Goal: Task Accomplishment & Management: Complete application form

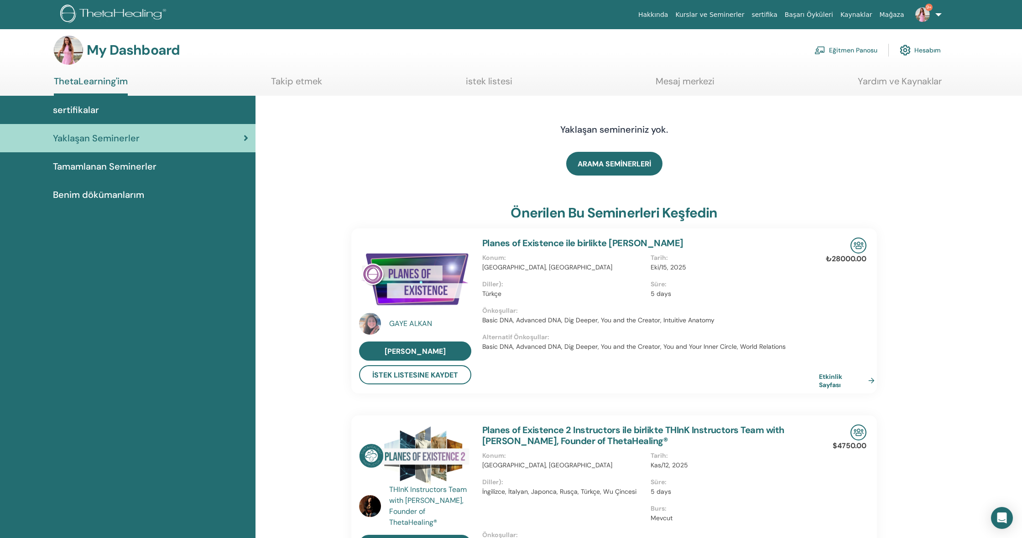
scroll to position [5, 0]
click at [836, 48] on link "Eğitmen Panosu" at bounding box center [845, 50] width 63 height 20
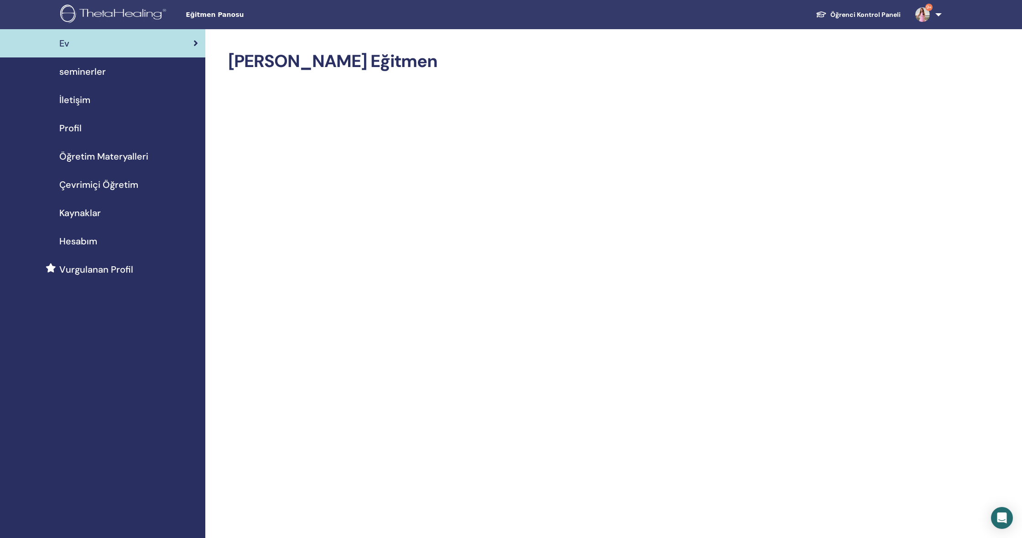
click at [125, 49] on div "Ev" at bounding box center [102, 43] width 191 height 14
click at [929, 7] on span "9+" at bounding box center [928, 7] width 7 height 7
click at [894, 157] on span "Bildirimler" at bounding box center [893, 161] width 33 height 8
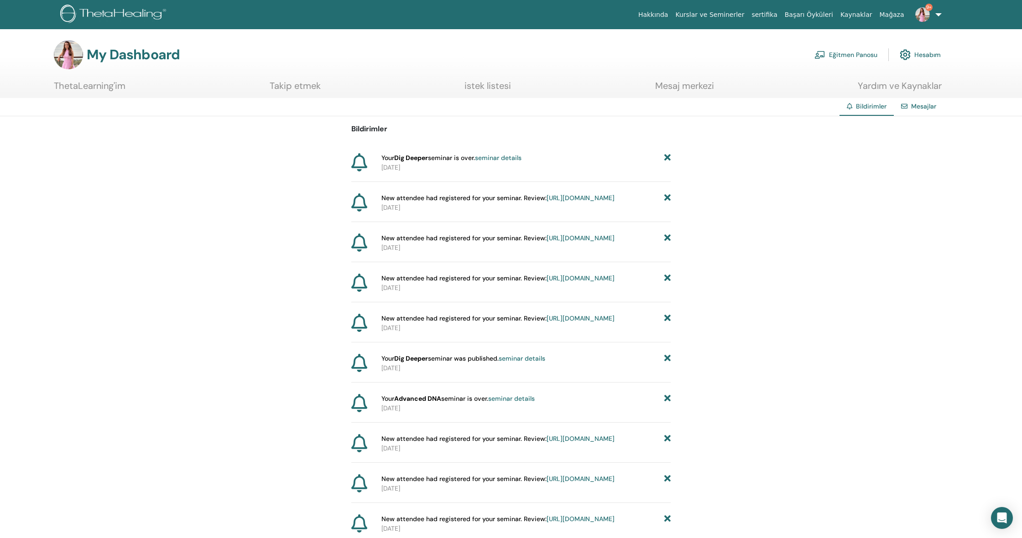
click at [699, 14] on link "Kurslar ve Seminerler" at bounding box center [710, 14] width 76 height 17
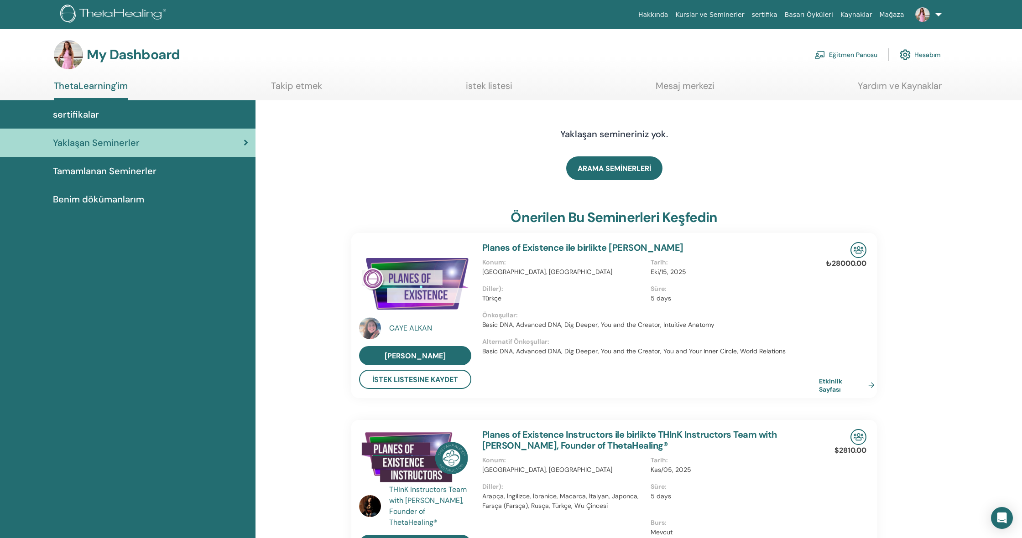
click at [67, 198] on span "Benim dökümanlarım" at bounding box center [98, 200] width 91 height 14
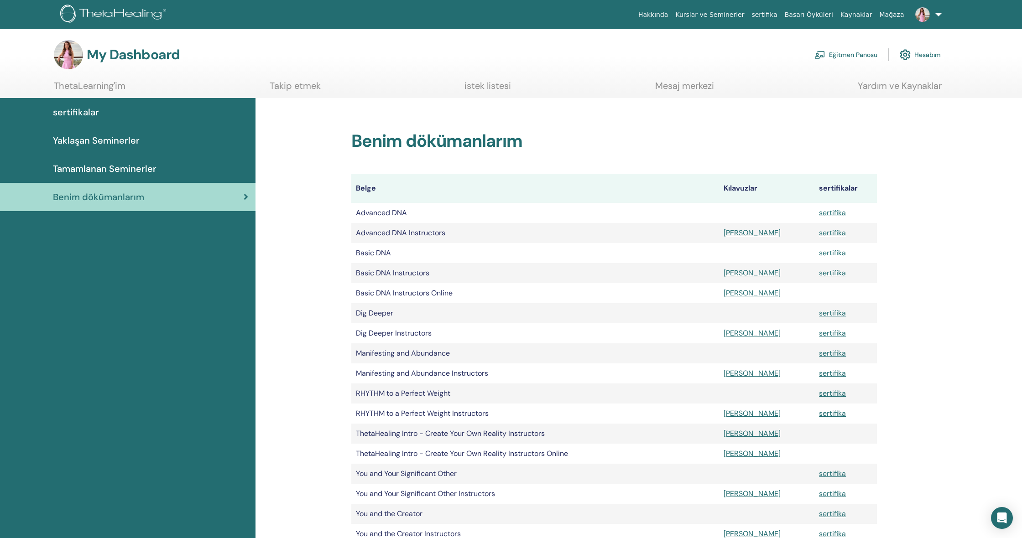
click at [68, 168] on span "Tamamlanan Seminerler" at bounding box center [105, 169] width 104 height 14
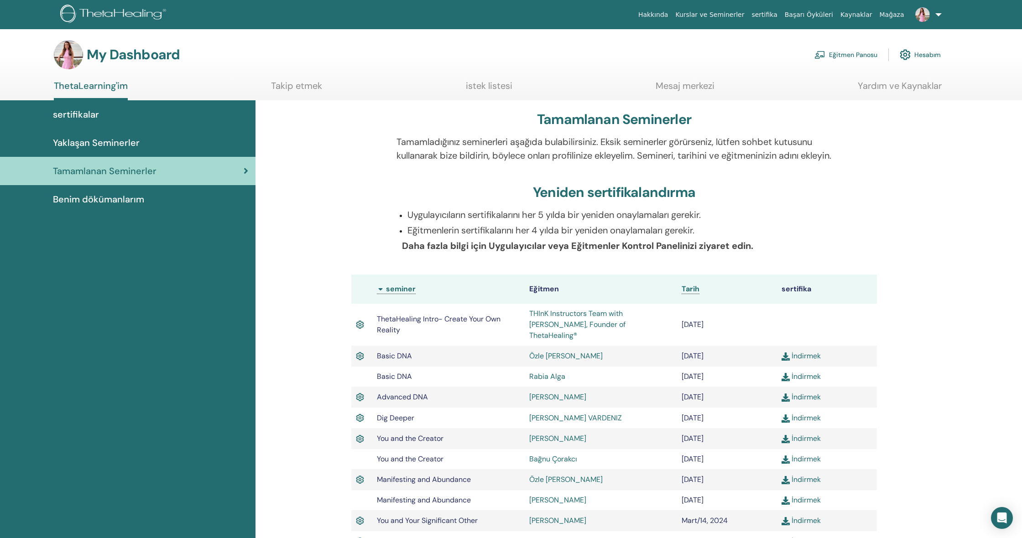
click at [839, 55] on link "Eğitmen Panosu" at bounding box center [845, 55] width 63 height 20
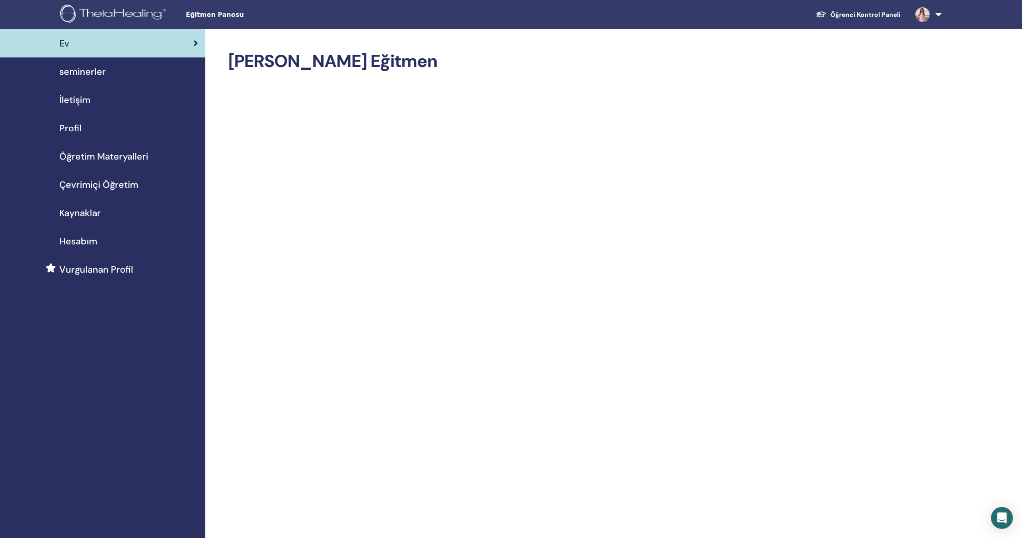
click at [870, 13] on link "Öğrenci Kontrol Paneli" at bounding box center [857, 14] width 99 height 17
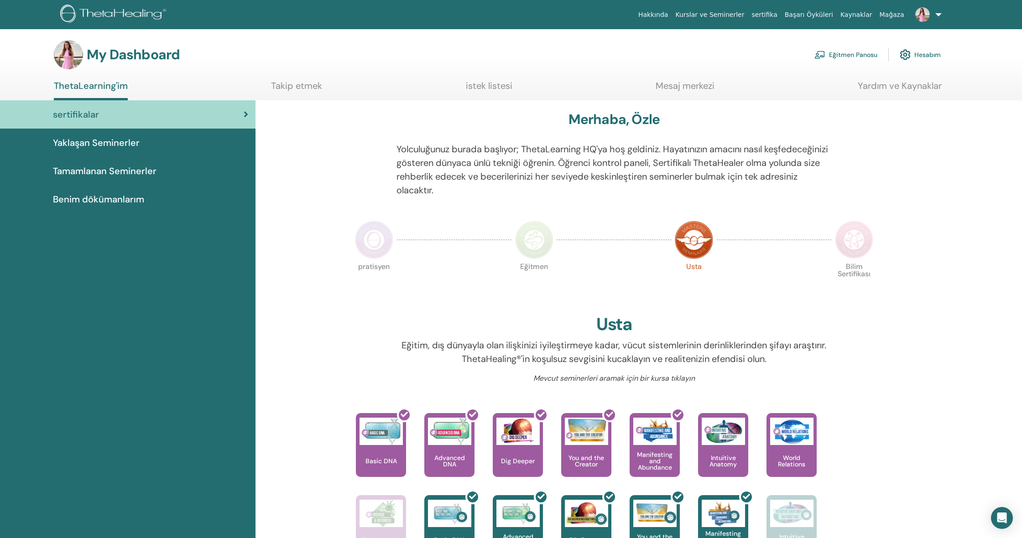
click at [862, 53] on link "Eğitmen Panosu" at bounding box center [845, 55] width 63 height 20
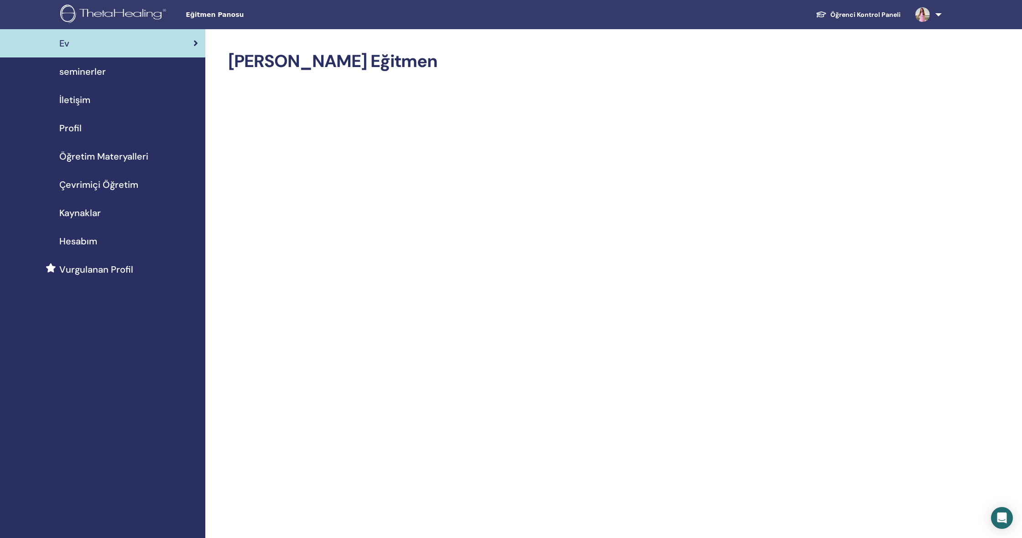
click at [75, 239] on span "Hesabım" at bounding box center [78, 241] width 38 height 14
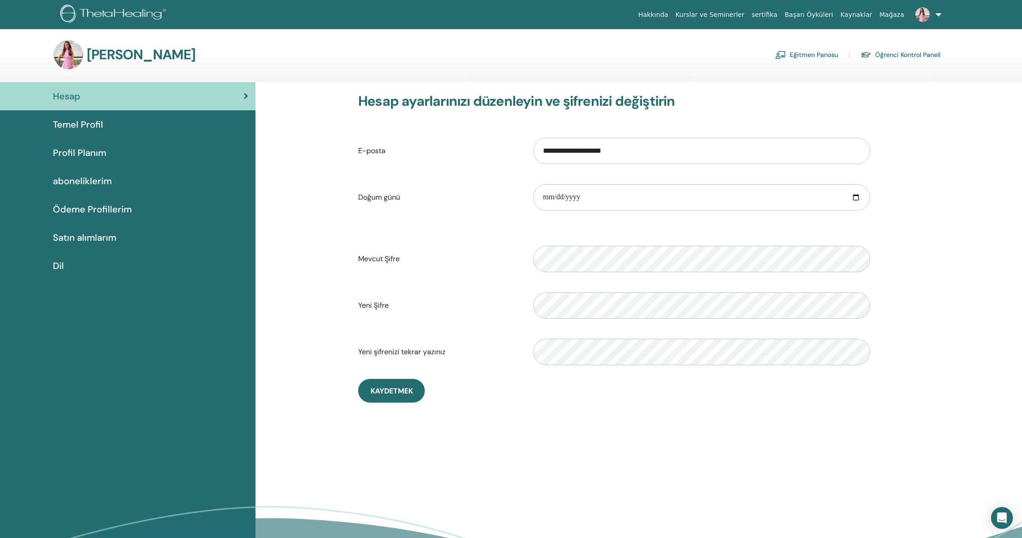
click at [108, 99] on div "Hesap" at bounding box center [127, 96] width 241 height 14
click at [68, 123] on span "Temel Profil" at bounding box center [78, 125] width 50 height 14
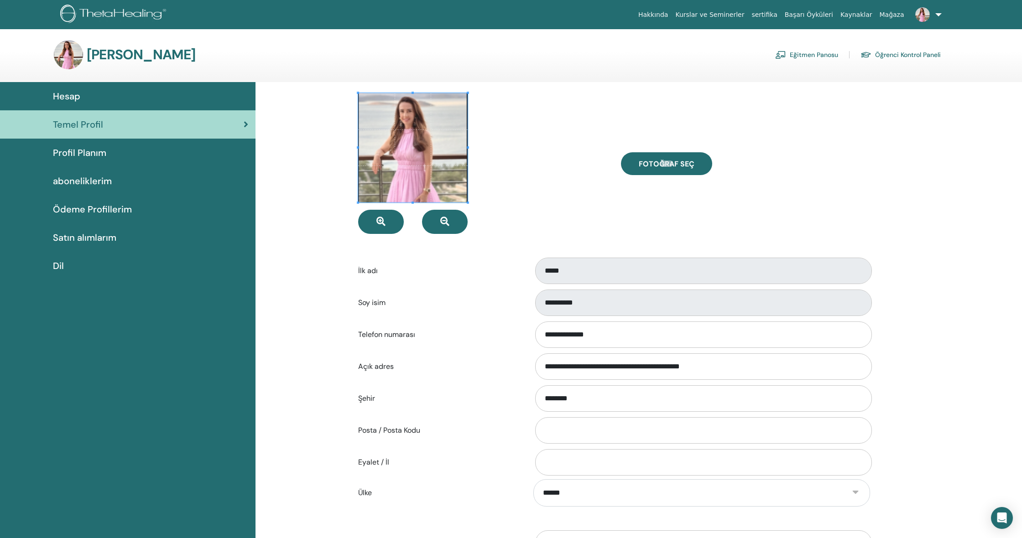
click at [67, 153] on span "Profil Planım" at bounding box center [79, 153] width 53 height 14
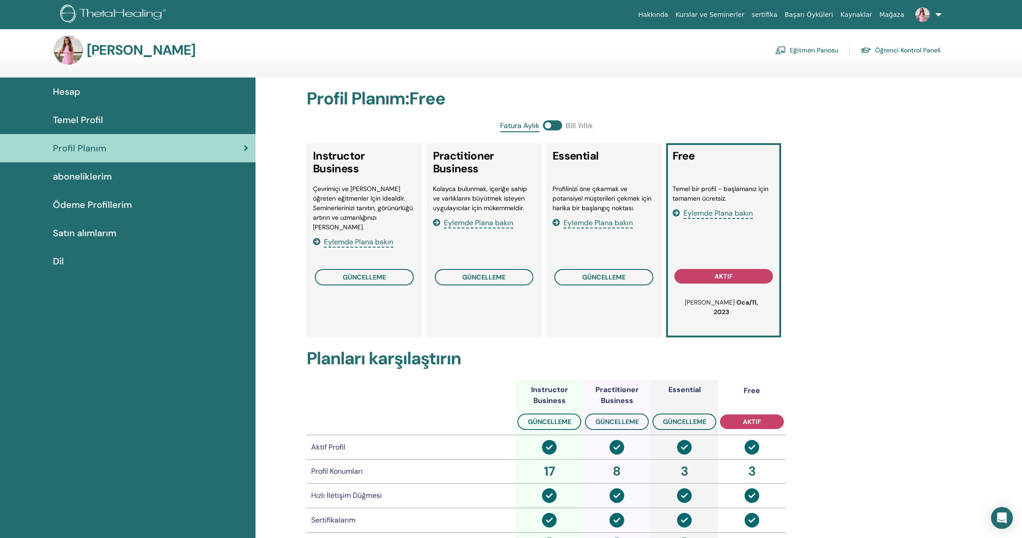
scroll to position [2, 0]
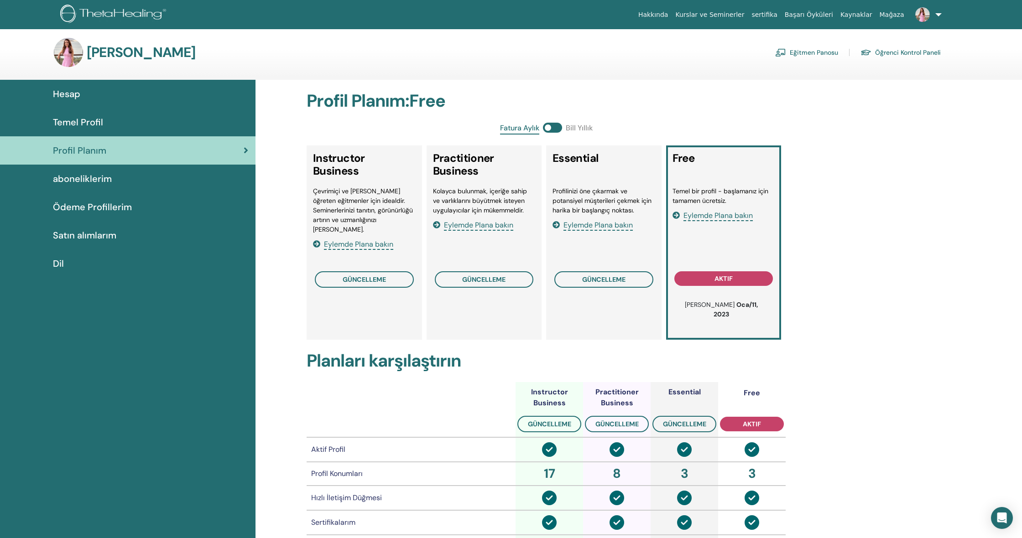
click at [896, 51] on link "Öğrenci Kontrol Paneli" at bounding box center [900, 52] width 80 height 15
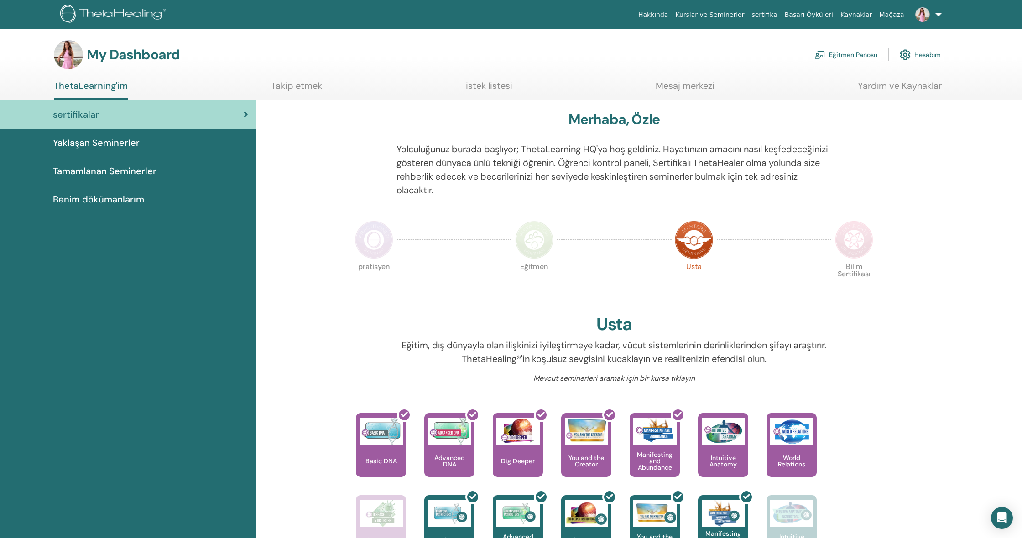
click at [912, 53] on link "Hesabım" at bounding box center [920, 55] width 41 height 20
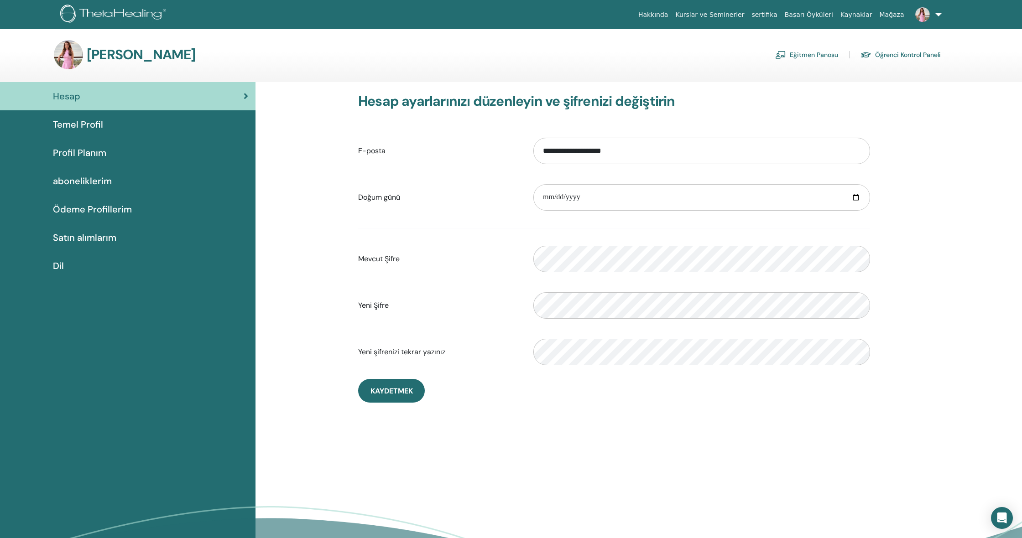
click at [917, 53] on link "Öğrenci Kontrol Paneli" at bounding box center [900, 54] width 80 height 15
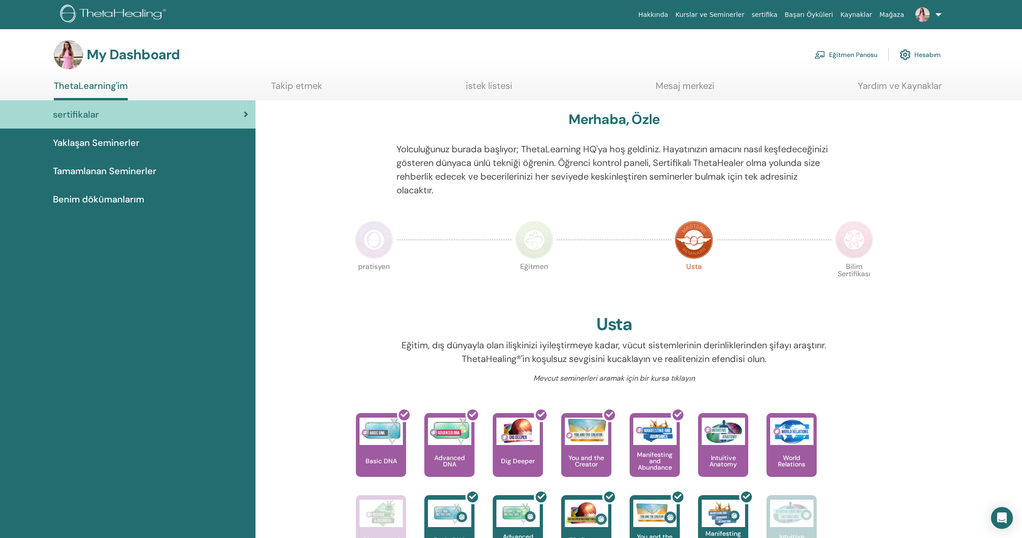
click at [115, 89] on link "ThetaLearning'im" at bounding box center [91, 90] width 74 height 20
click at [477, 87] on link "istek listesi" at bounding box center [489, 89] width 47 height 18
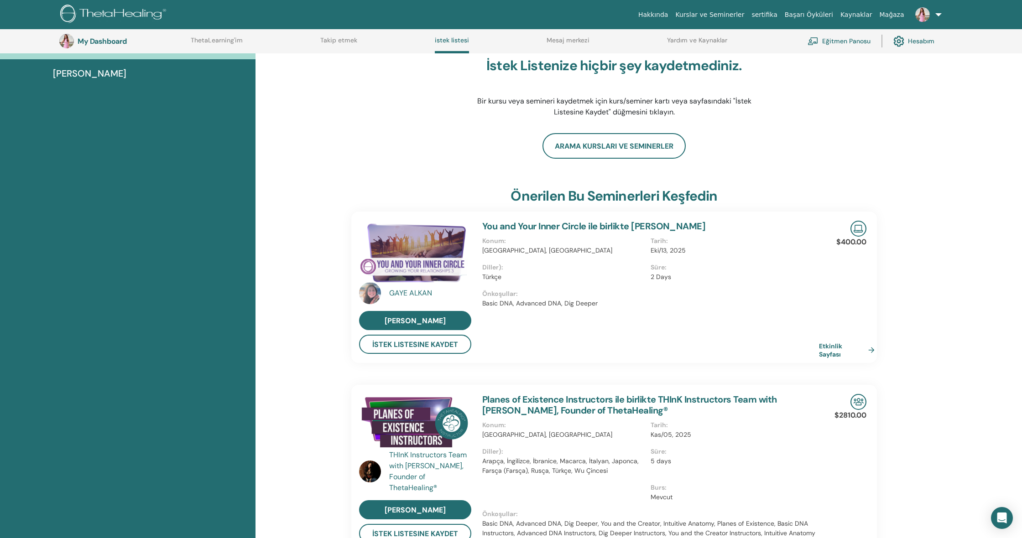
scroll to position [96, 0]
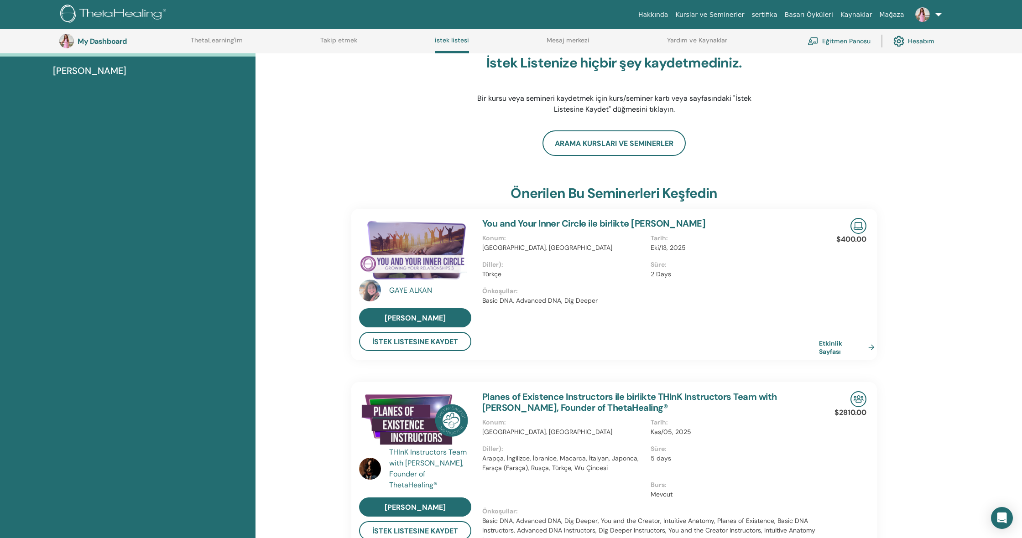
click at [911, 38] on link "Hesabım" at bounding box center [913, 41] width 41 height 20
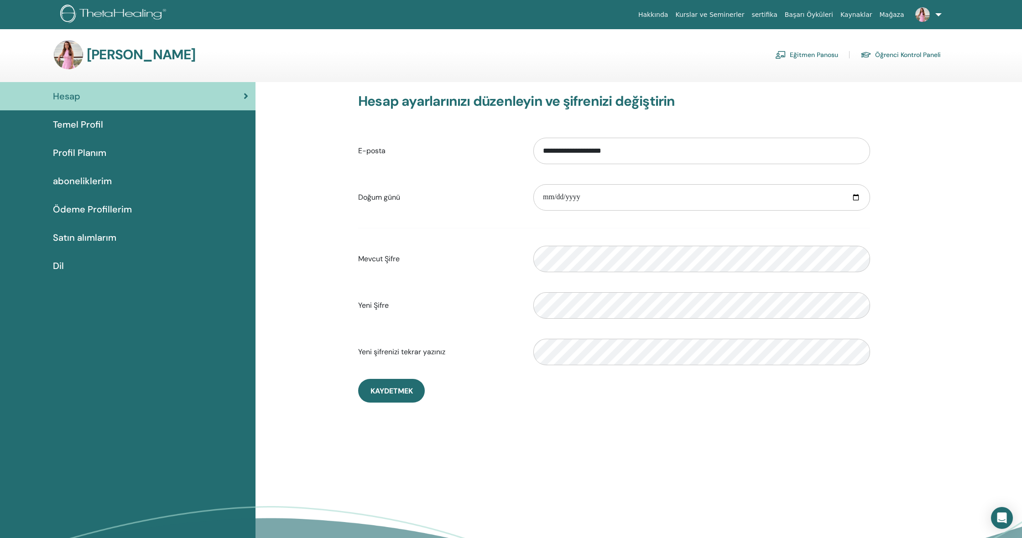
click at [794, 52] on link "Eğitmen Panosu" at bounding box center [806, 54] width 63 height 15
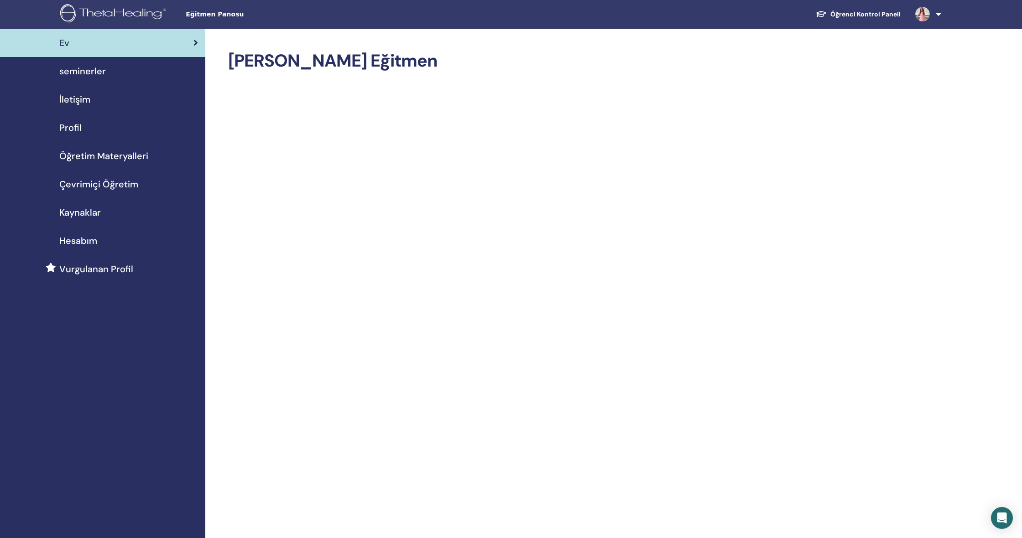
scroll to position [2, 0]
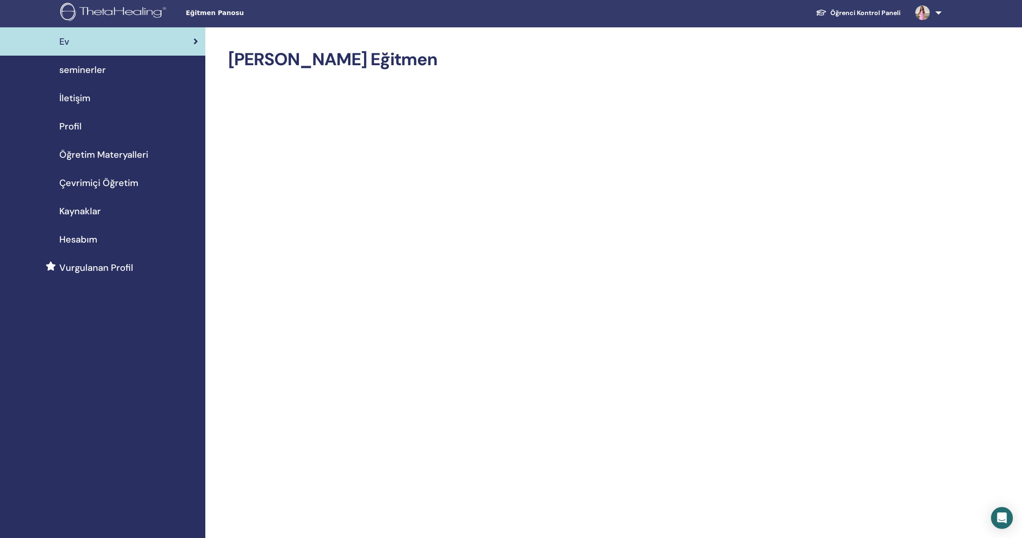
click at [91, 68] on span "seminerler" at bounding box center [82, 70] width 47 height 14
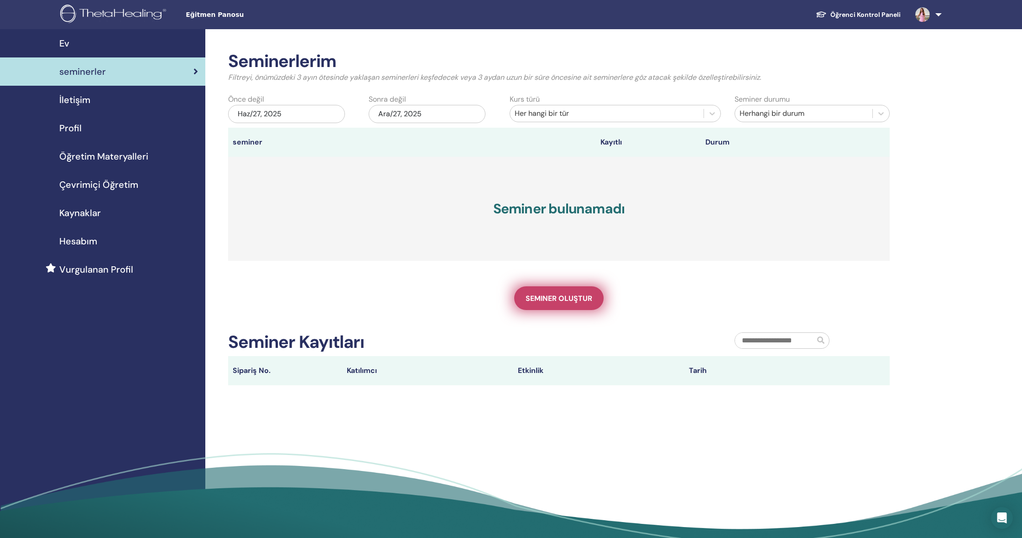
scroll to position [3, 0]
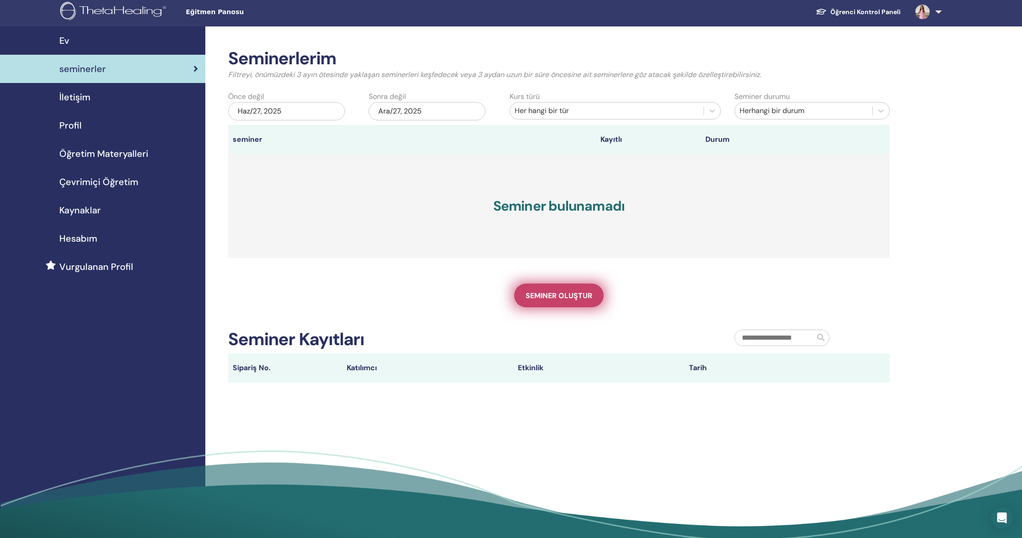
click at [531, 297] on span "Seminer oluştur" at bounding box center [559, 296] width 67 height 10
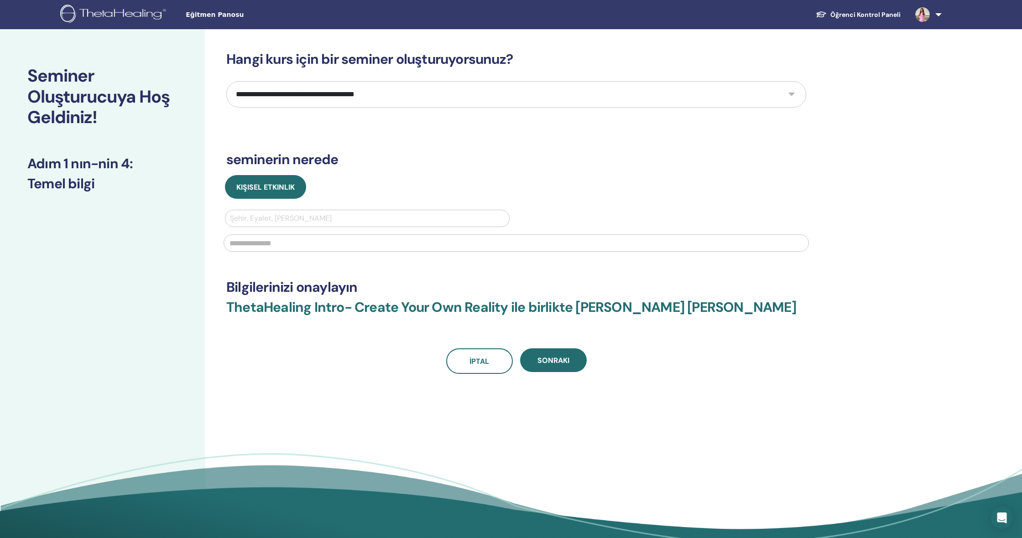
select select "*"
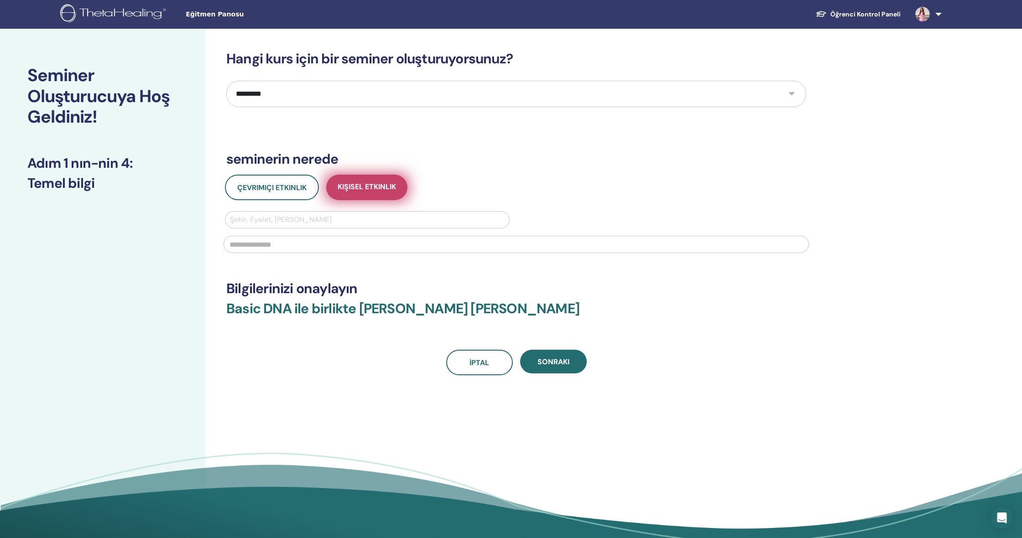
click at [359, 187] on span "Kişisel Etkinlik" at bounding box center [367, 187] width 58 height 11
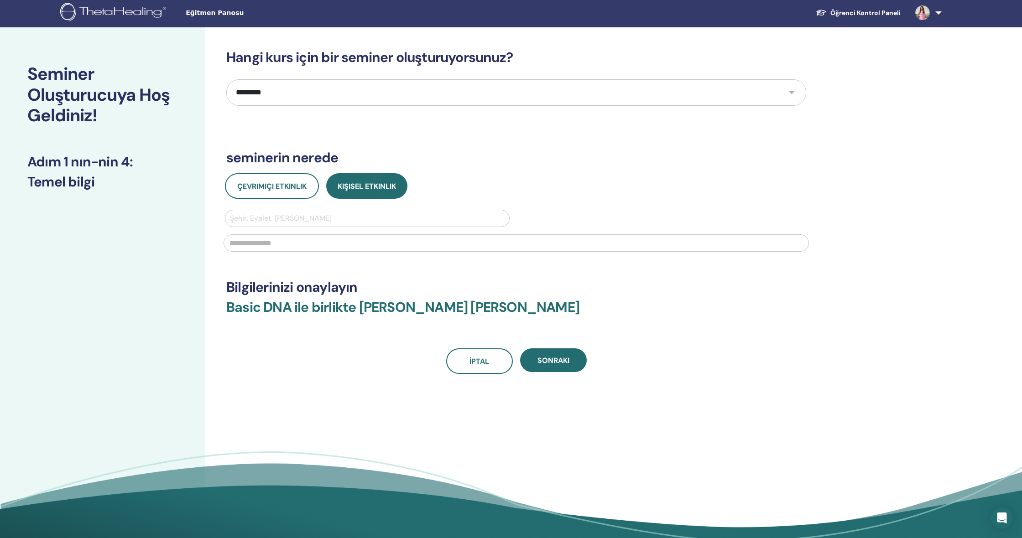
click at [274, 216] on div "Şehir, Eyalet, Ülke girin" at bounding box center [367, 218] width 275 height 11
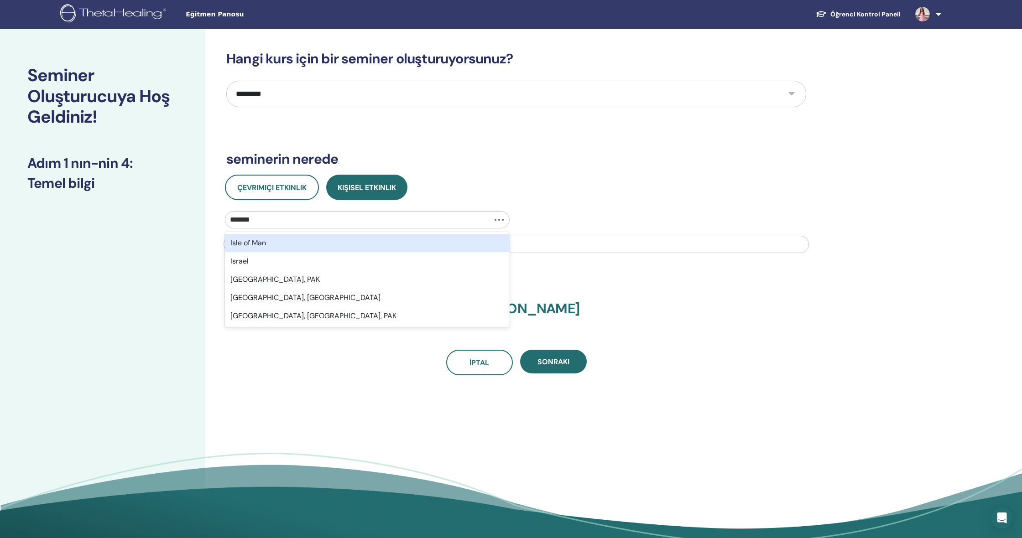
type input "********"
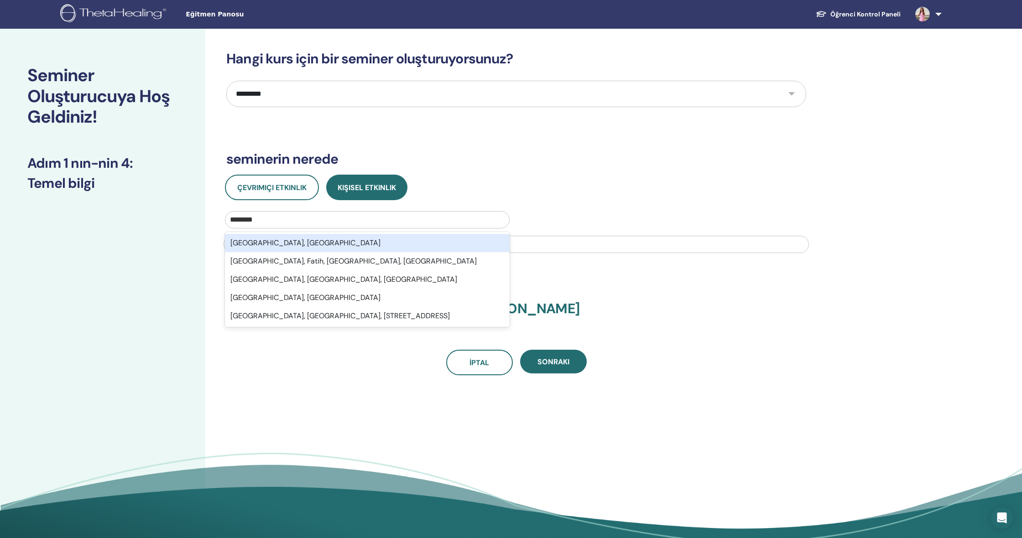
click at [276, 242] on div "Istanbul, TUR" at bounding box center [367, 243] width 285 height 18
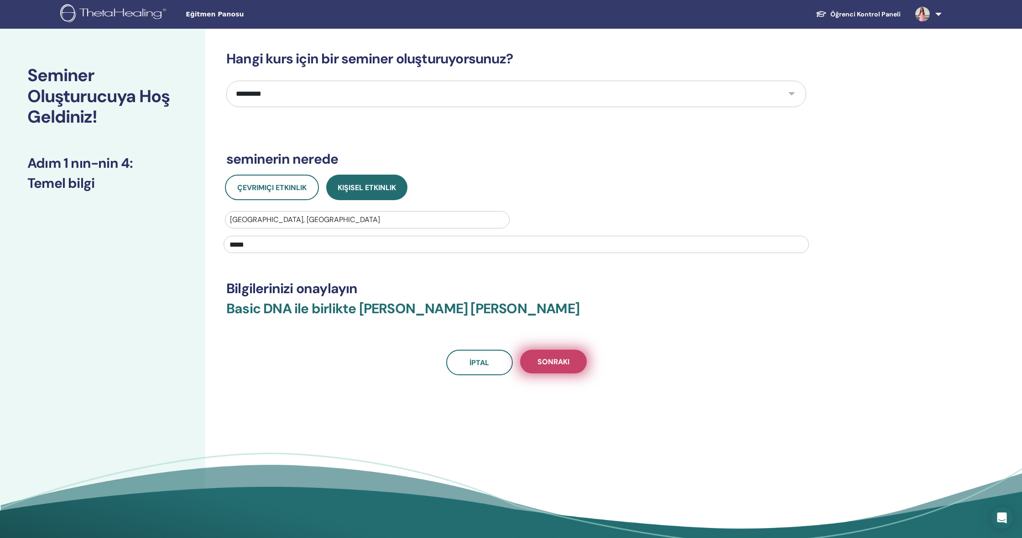
type input "*****"
click at [551, 358] on span "Sonraki" at bounding box center [553, 362] width 32 height 10
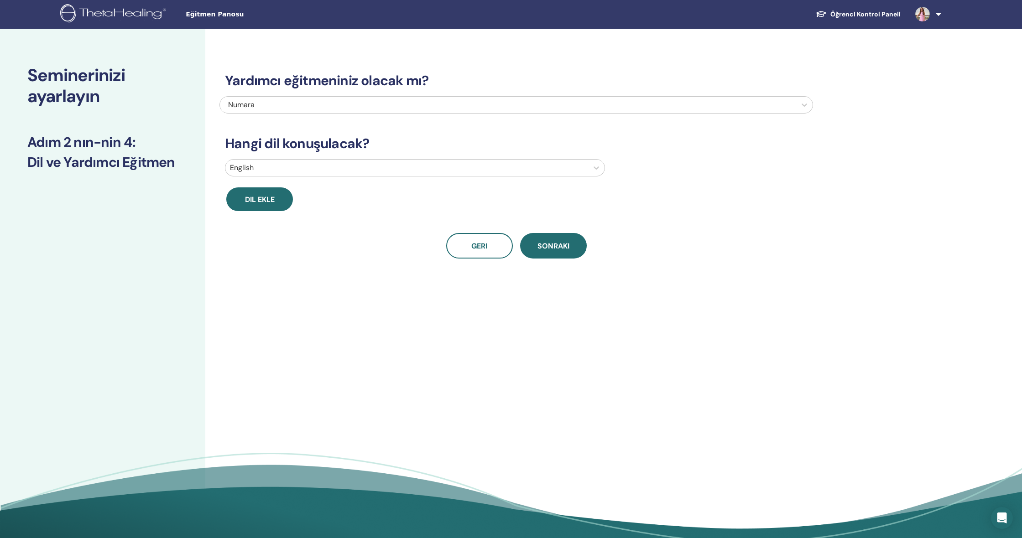
click at [263, 168] on div at bounding box center [407, 167] width 354 height 13
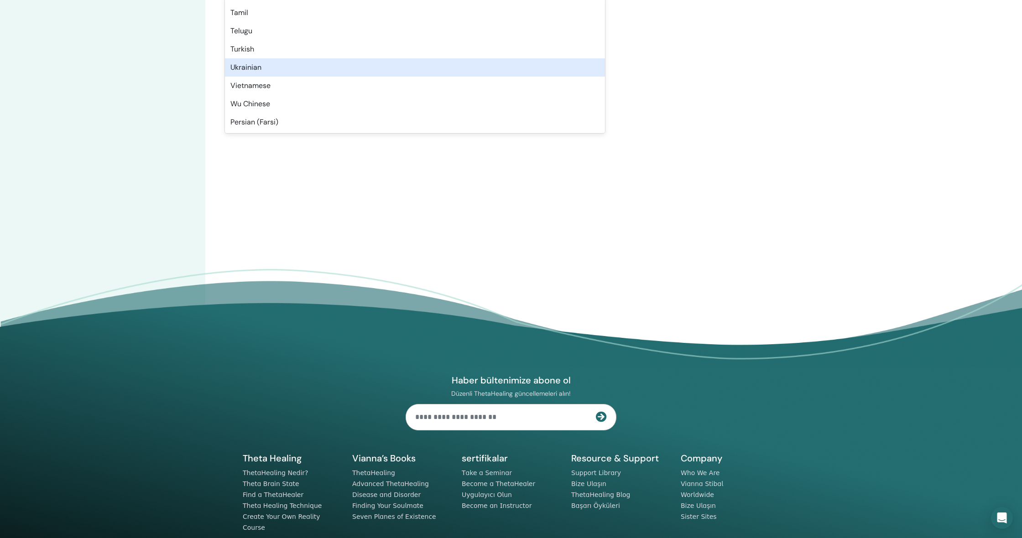
scroll to position [724, 0]
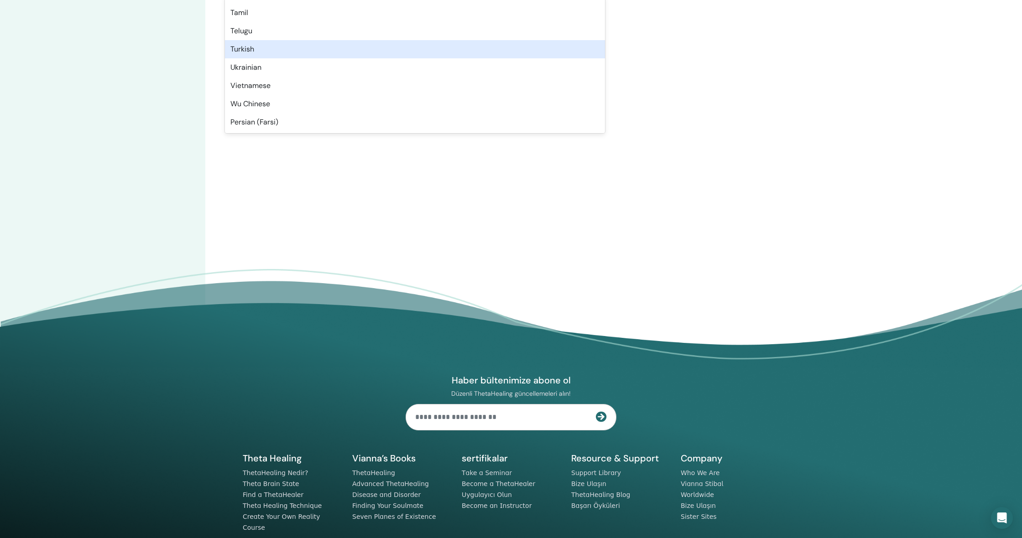
click at [239, 47] on div "Turkish" at bounding box center [415, 49] width 380 height 18
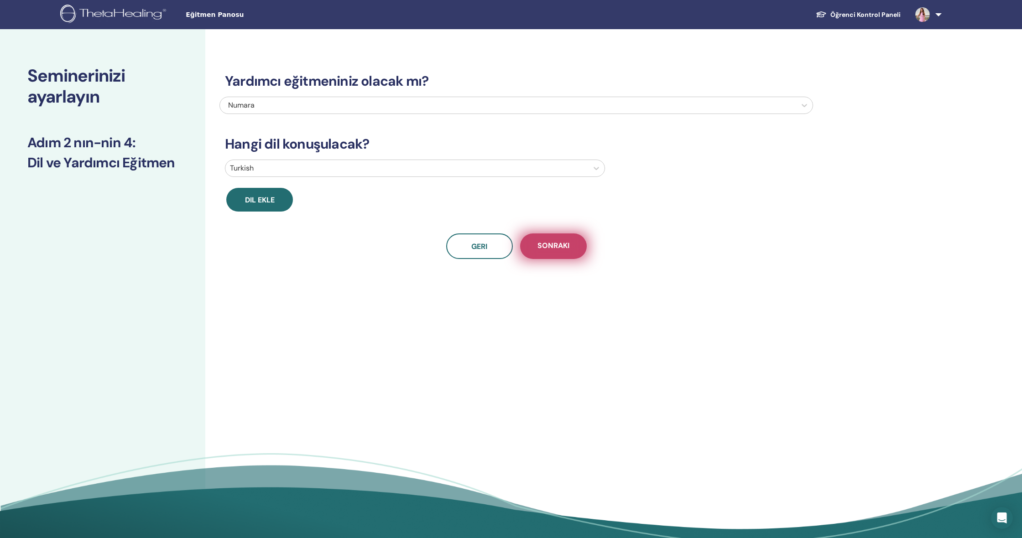
click at [551, 248] on span "Sonraki" at bounding box center [553, 246] width 32 height 11
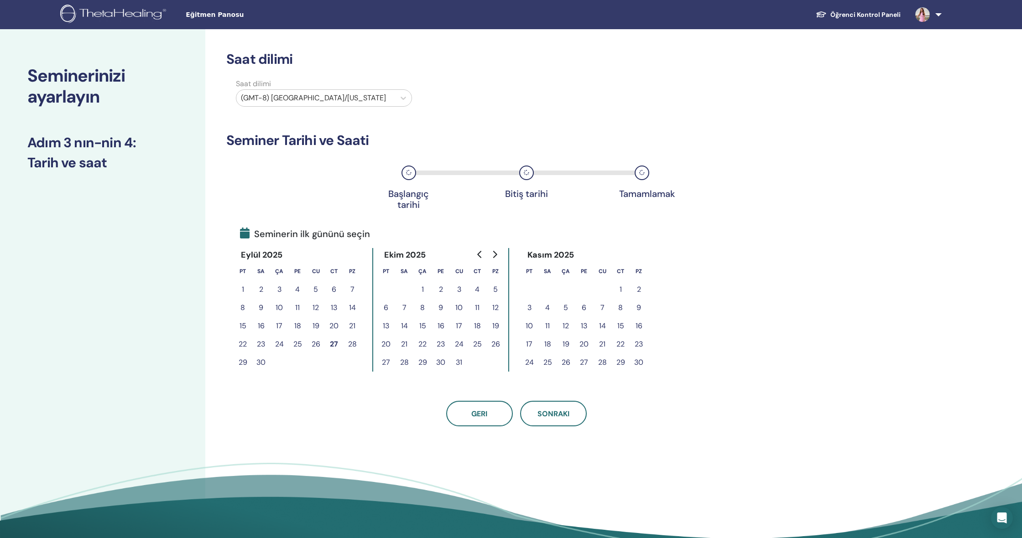
click at [240, 360] on button "29" at bounding box center [243, 363] width 18 height 18
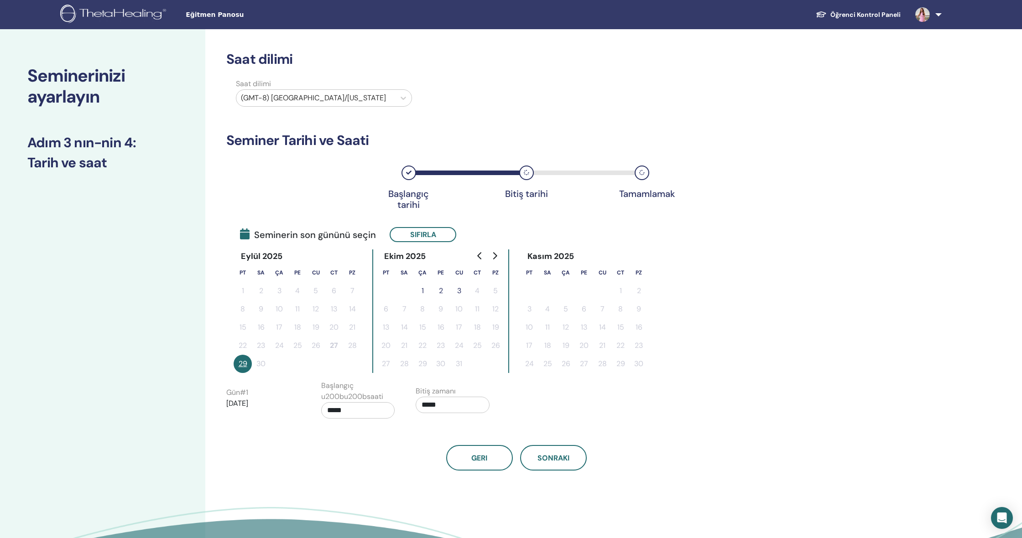
click at [424, 291] on button "1" at bounding box center [422, 291] width 18 height 18
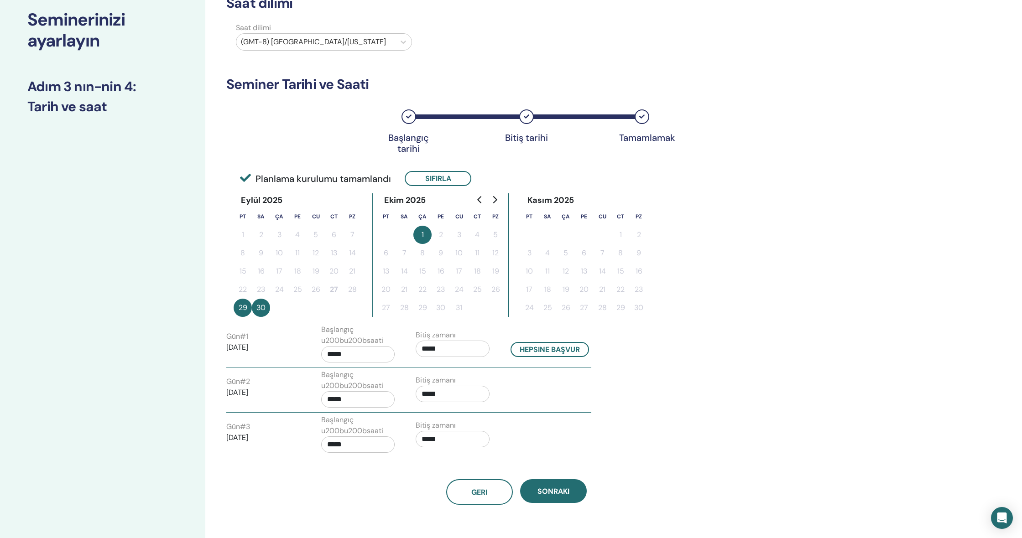
scroll to position [57, 0]
click at [546, 491] on span "Sonraki" at bounding box center [553, 491] width 32 height 10
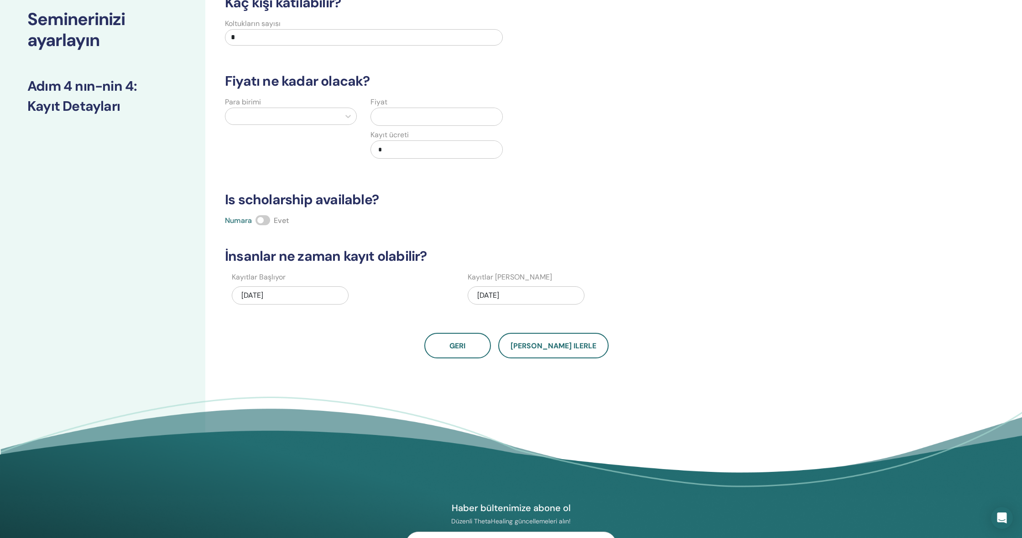
scroll to position [55, 0]
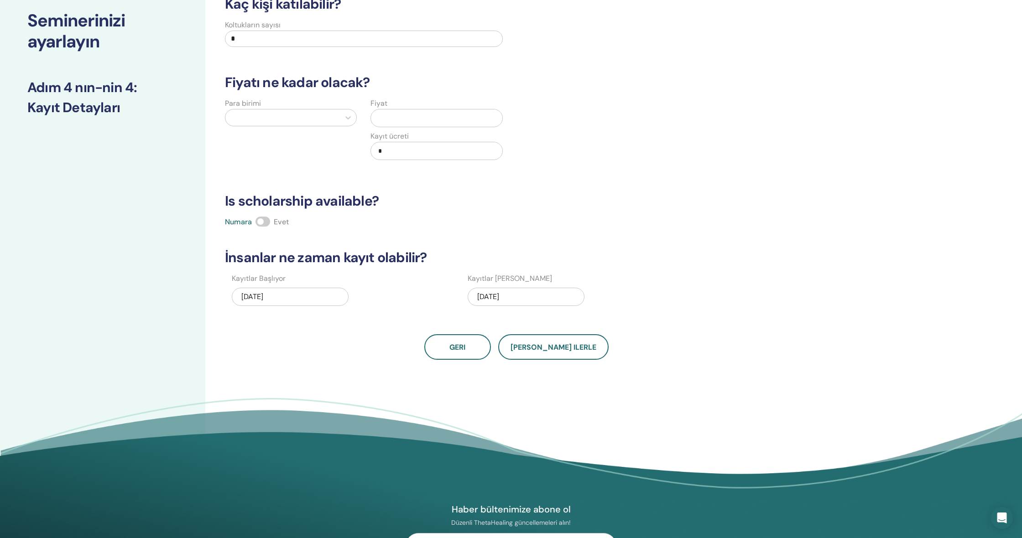
click at [234, 37] on input "*" at bounding box center [364, 39] width 278 height 16
type input "*"
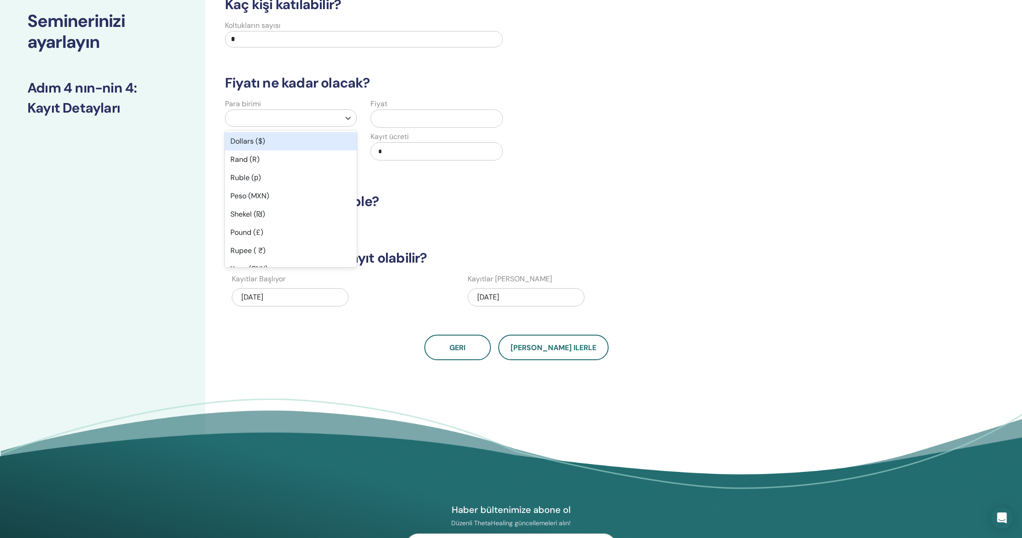
click at [242, 115] on div at bounding box center [282, 118] width 105 height 13
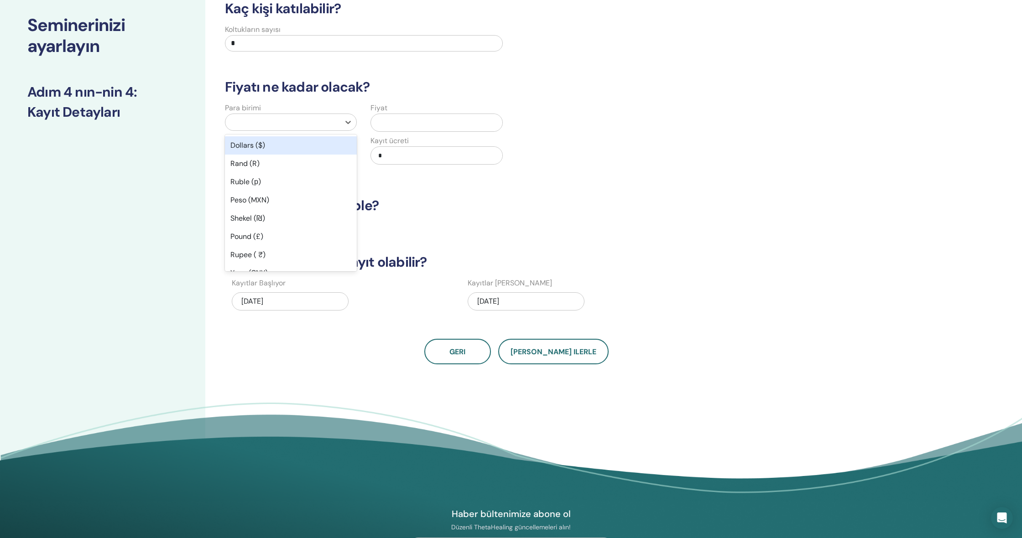
scroll to position [51, 0]
click at [242, 146] on div "Dollars ($)" at bounding box center [291, 145] width 132 height 18
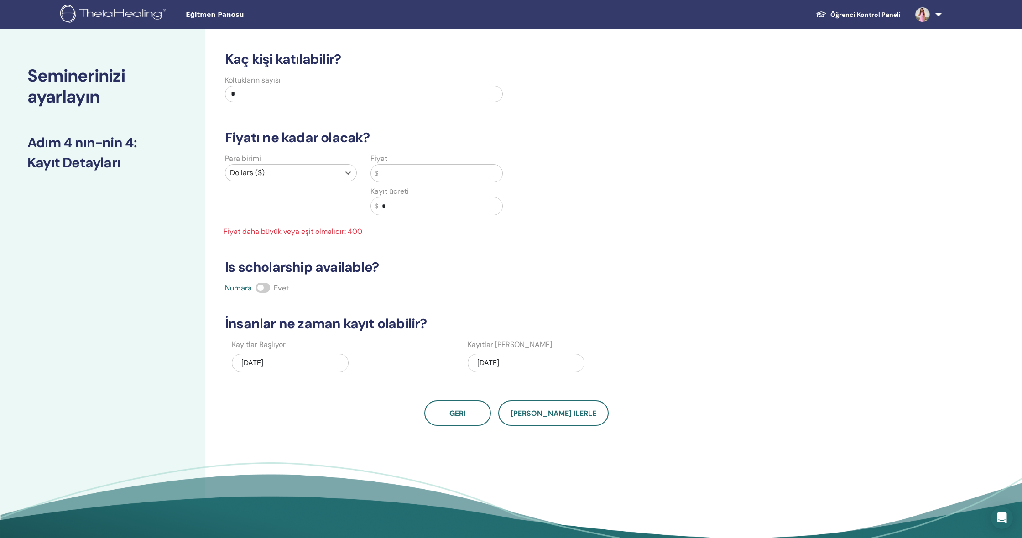
scroll to position [0, 0]
click at [429, 172] on input "text" at bounding box center [440, 173] width 124 height 17
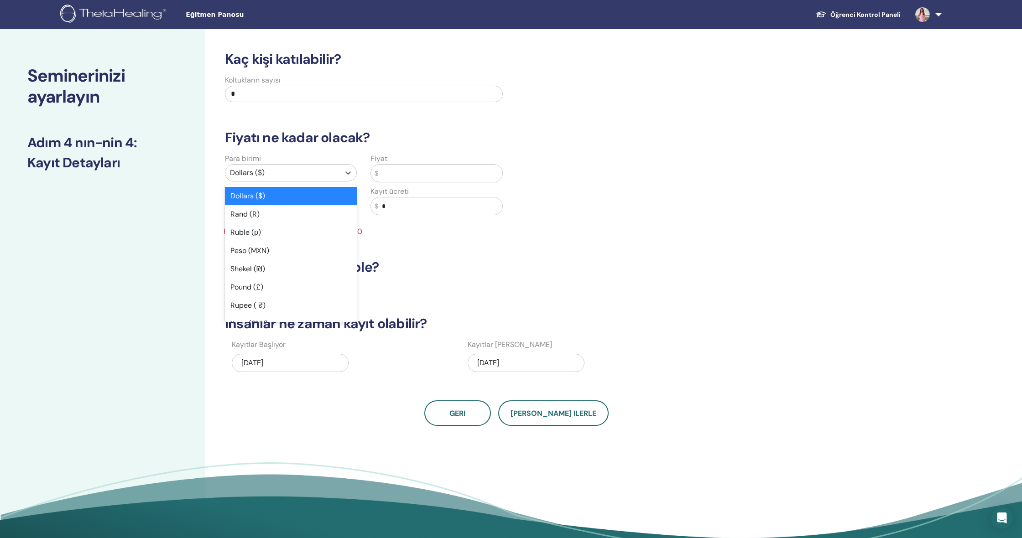
click at [268, 169] on div at bounding box center [282, 173] width 105 height 13
click at [399, 169] on input "text" at bounding box center [440, 173] width 124 height 17
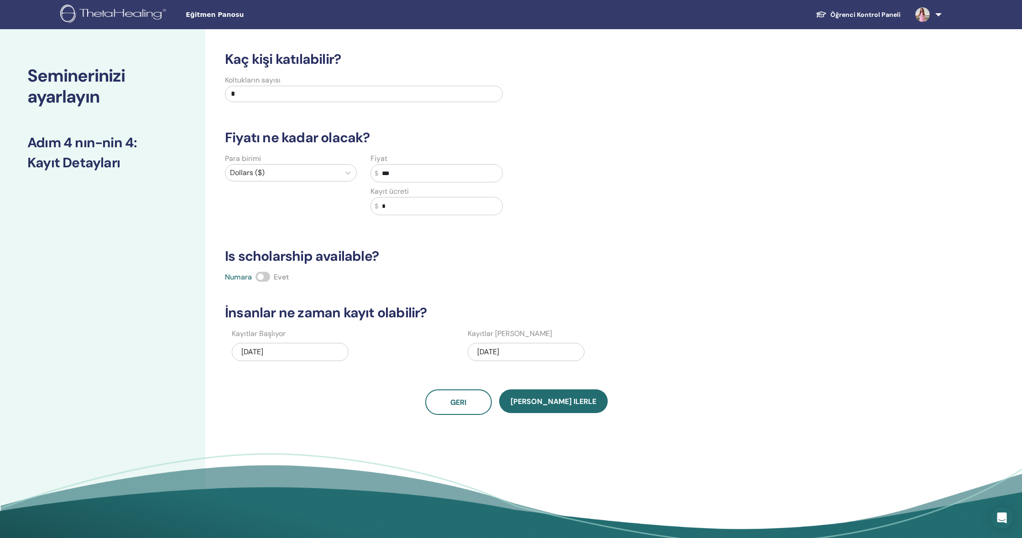
type input "***"
click at [421, 255] on h3 "Is scholarship available?" at bounding box center [516, 256] width 594 height 16
click at [402, 210] on input "*" at bounding box center [440, 206] width 124 height 17
click at [403, 233] on div "Kaç kişi katılabilir? Koltukların sayısı * Fiyatı ne kadar olacak? Para birimi …" at bounding box center [516, 233] width 594 height 364
click at [562, 400] on span "Kaydet ilerle" at bounding box center [553, 402] width 86 height 10
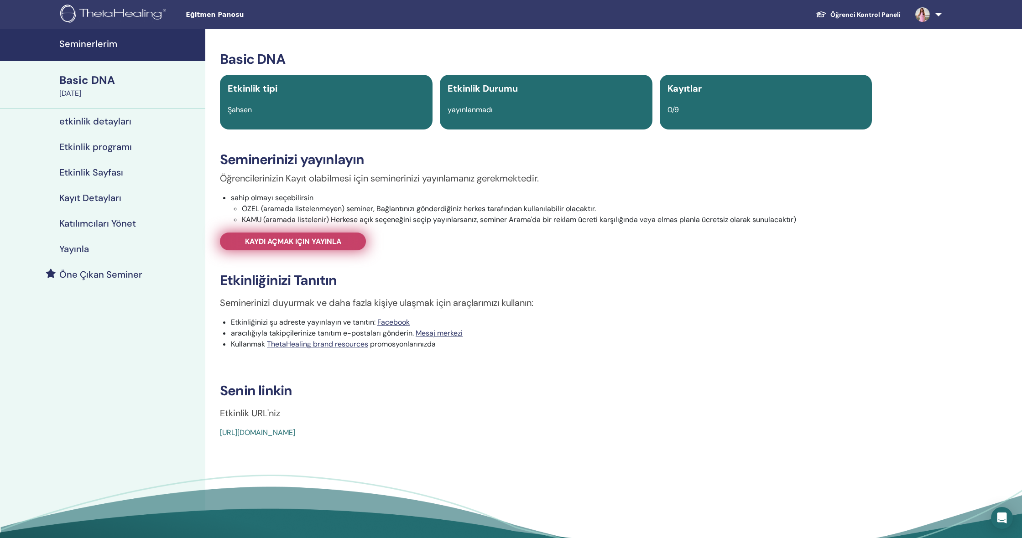
click at [329, 241] on span "Kaydı açmak için yayınla" at bounding box center [293, 242] width 96 height 10
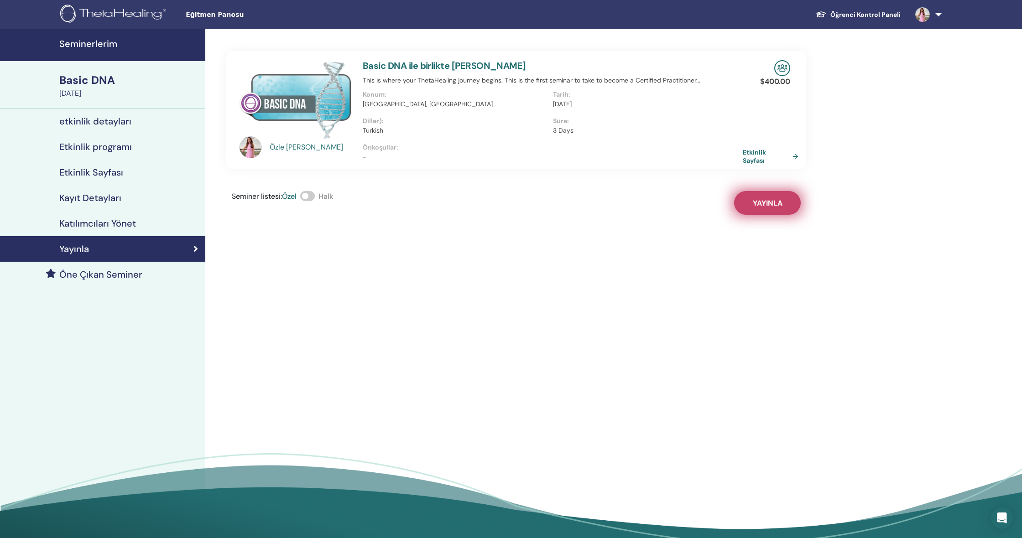
click at [782, 200] on button "Yayınla" at bounding box center [767, 203] width 67 height 24
click at [747, 151] on link "Etkinlik Sayfası" at bounding box center [773, 156] width 59 height 16
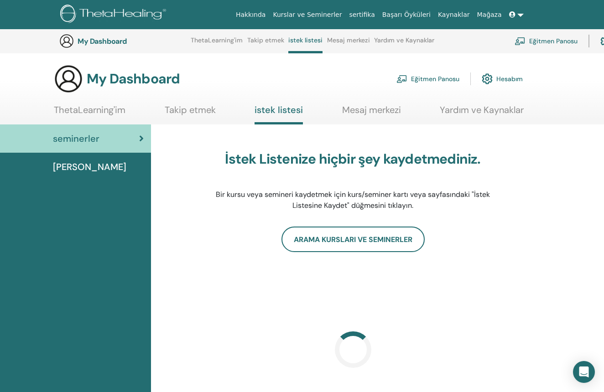
scroll to position [97, 0]
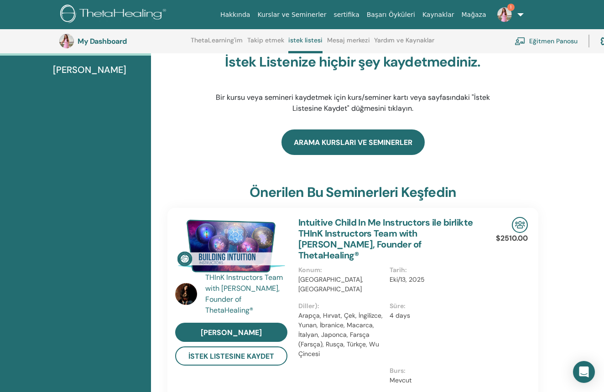
click at [354, 141] on link "Arama Kursları ve Seminerler" at bounding box center [352, 143] width 143 height 26
